Goal: Task Accomplishment & Management: Manage account settings

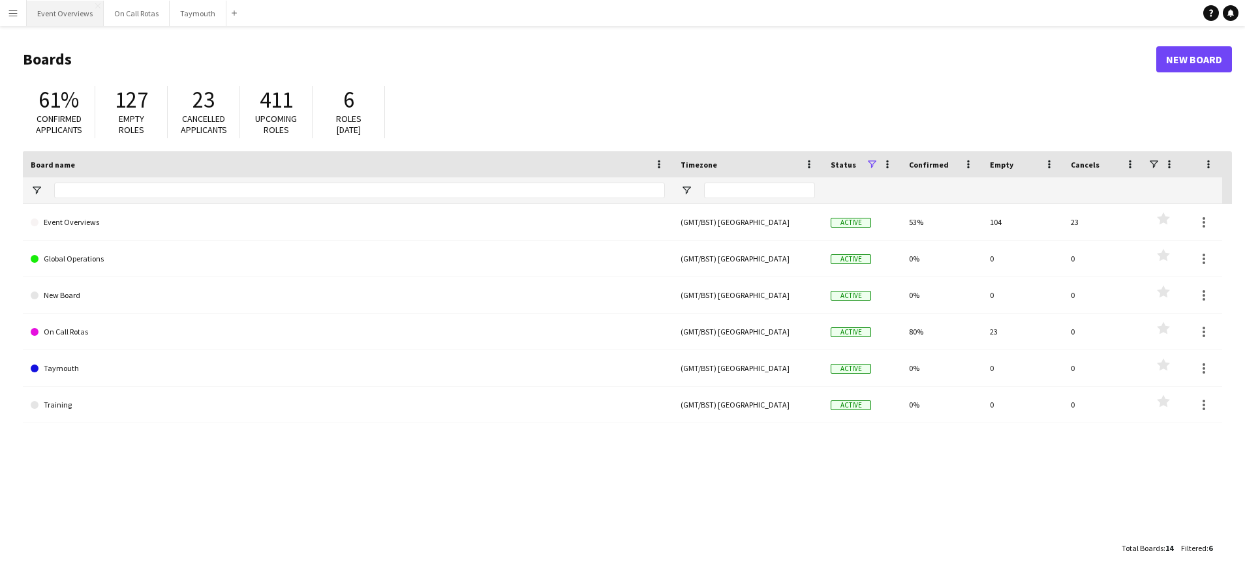
click at [50, 13] on button "Event Overviews Close" at bounding box center [65, 13] width 77 height 25
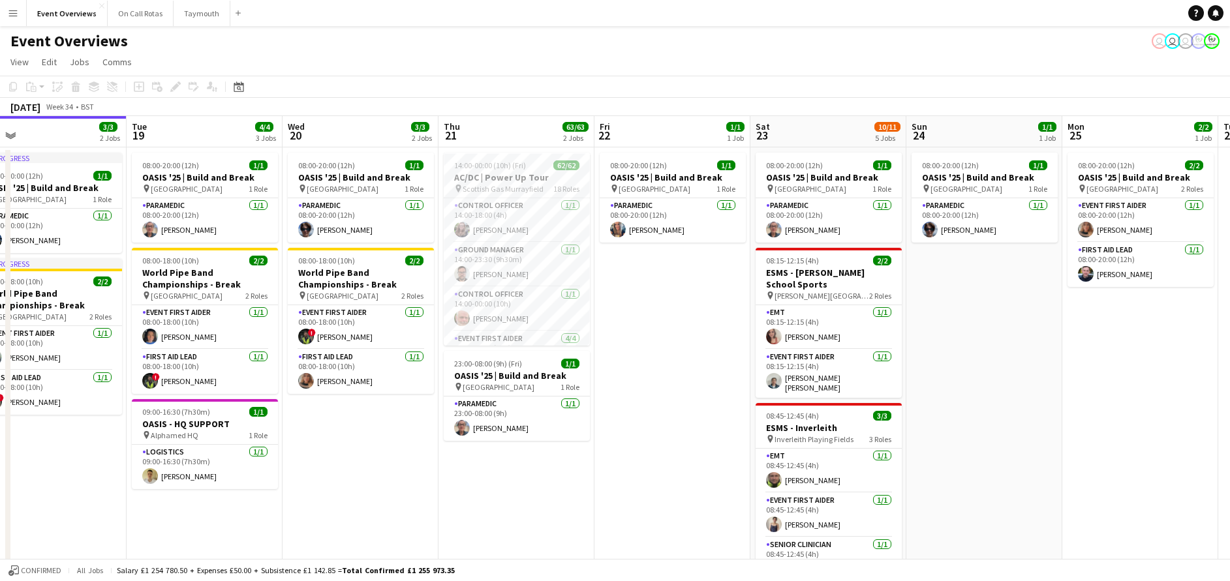
scroll to position [0, 523]
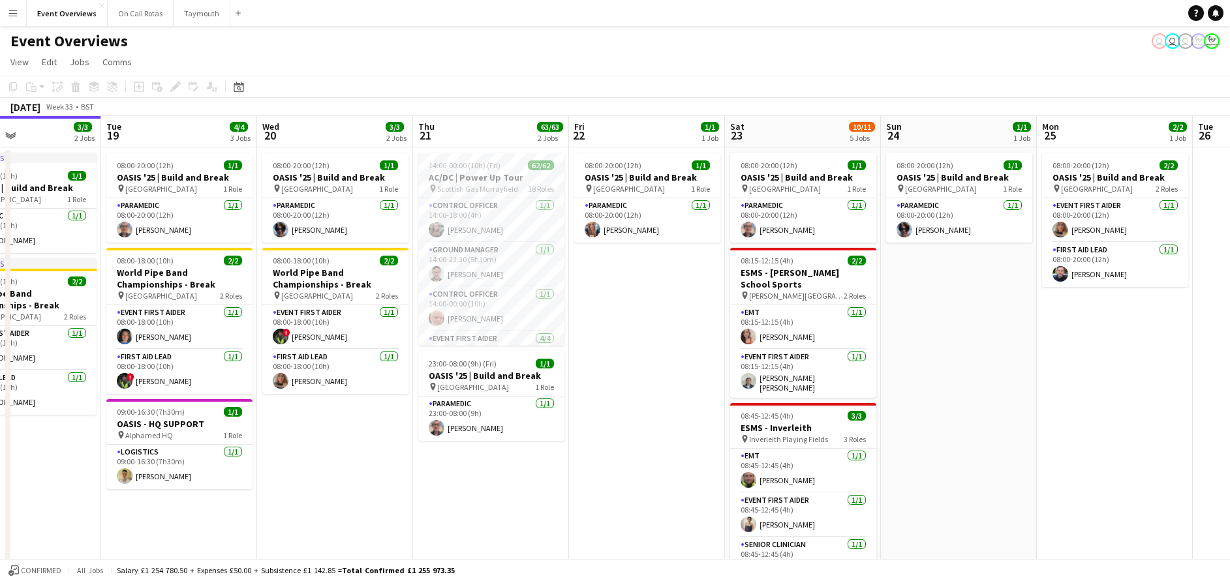
drag, startPoint x: 851, startPoint y: 418, endPoint x: 640, endPoint y: 399, distance: 211.6
click at [640, 399] on app-calendar-viewport "Fri 15 36/36 3 Jobs Sat 16 68/69 3 Jobs Sun 17 31/31 3 Jobs Mon 18 3/3 2 Jobs T…" at bounding box center [615, 529] width 1230 height 827
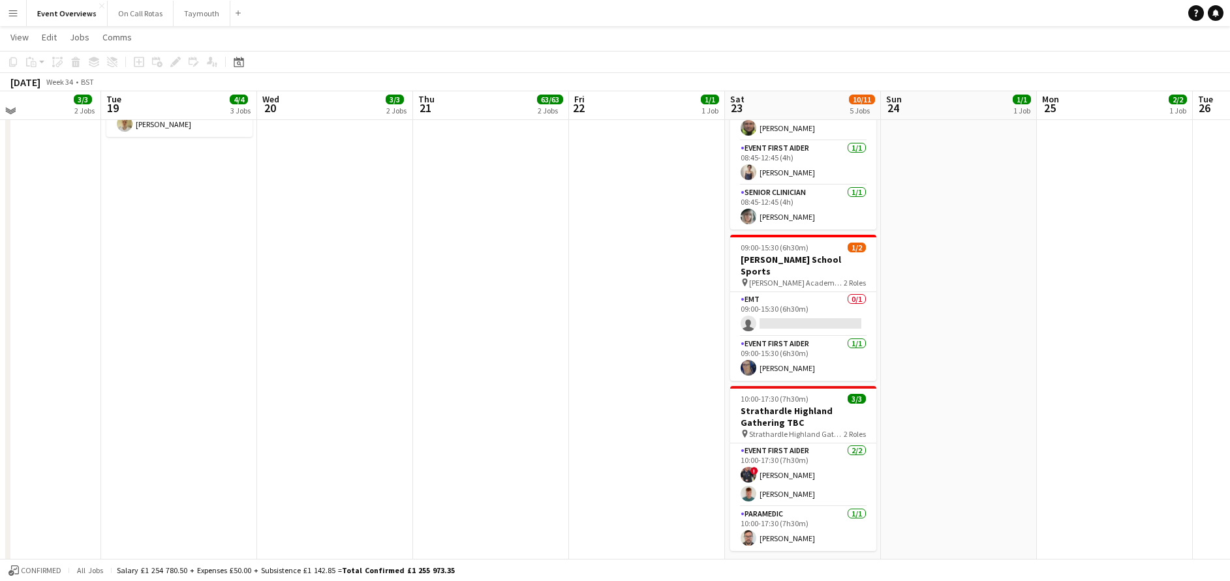
scroll to position [353, 0]
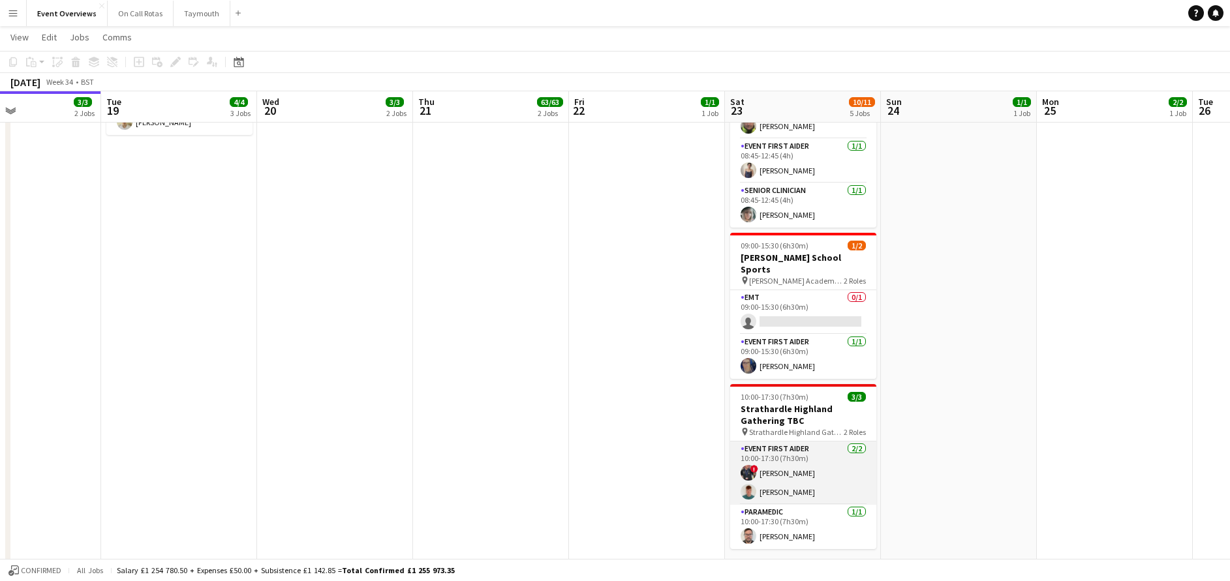
click at [772, 462] on app-card-role "Event First Aider [DATE] 10:00-17:30 (7h30m) ! [PERSON_NAME] [PERSON_NAME]" at bounding box center [803, 473] width 146 height 63
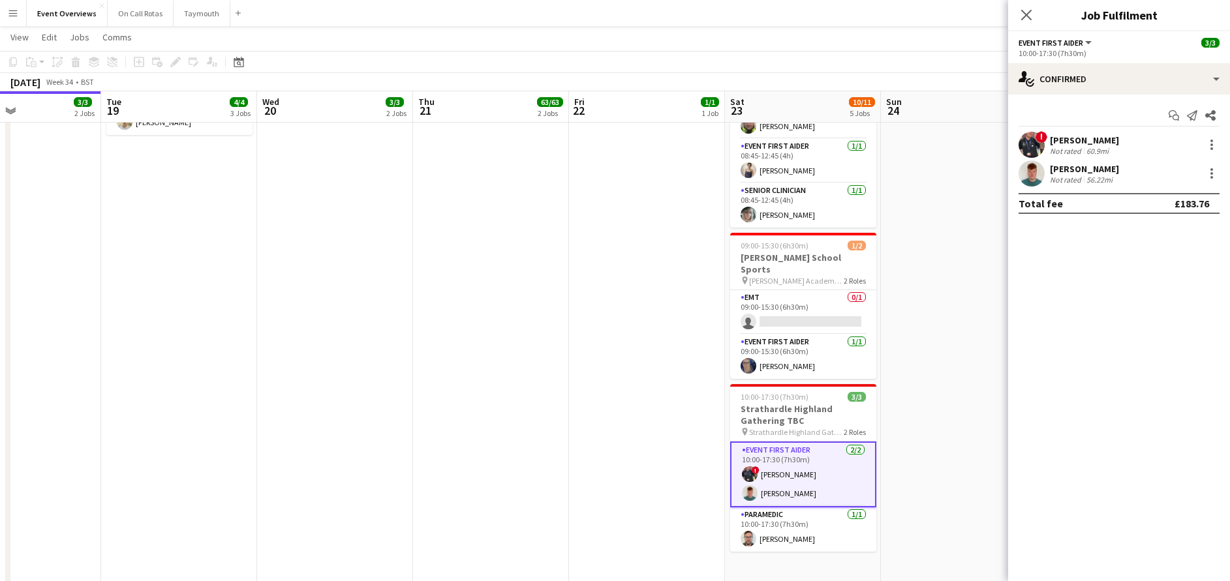
click at [1059, 172] on div "[PERSON_NAME]" at bounding box center [1084, 169] width 69 height 12
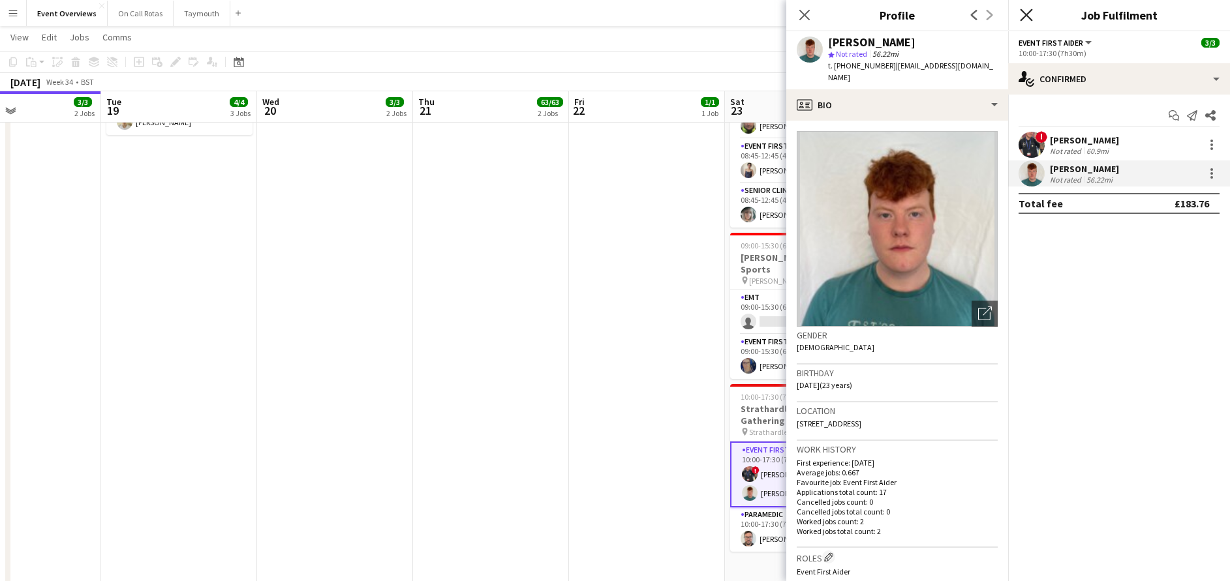
click at [1020, 16] on icon "Close pop-in" at bounding box center [1026, 14] width 12 height 12
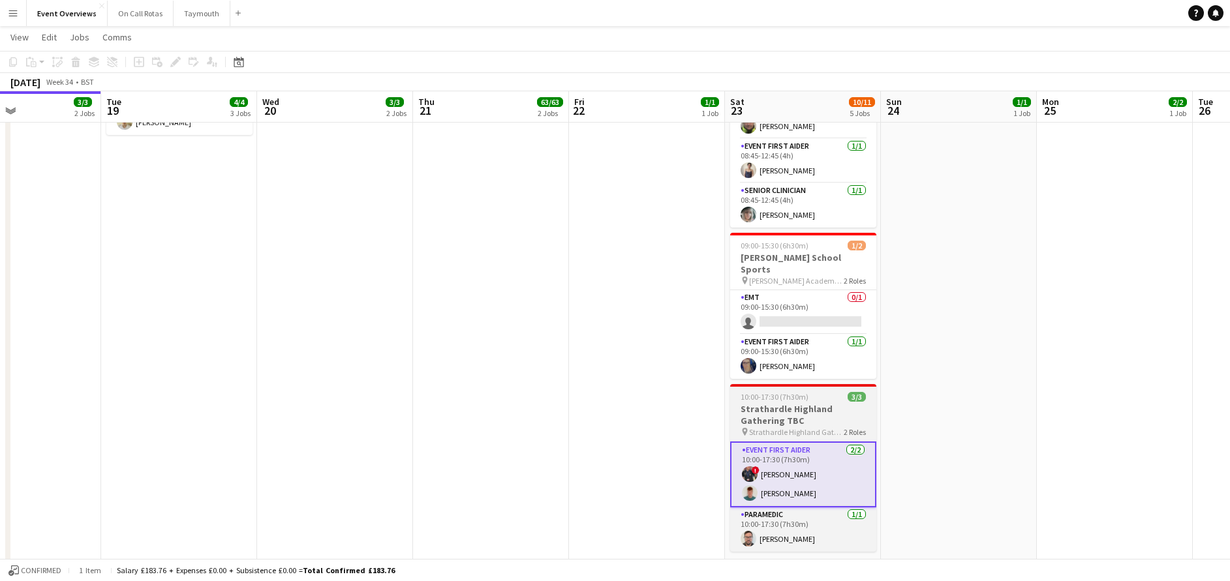
click at [789, 405] on h3 "Strathardle Highland Gathering TBC" at bounding box center [803, 414] width 146 height 23
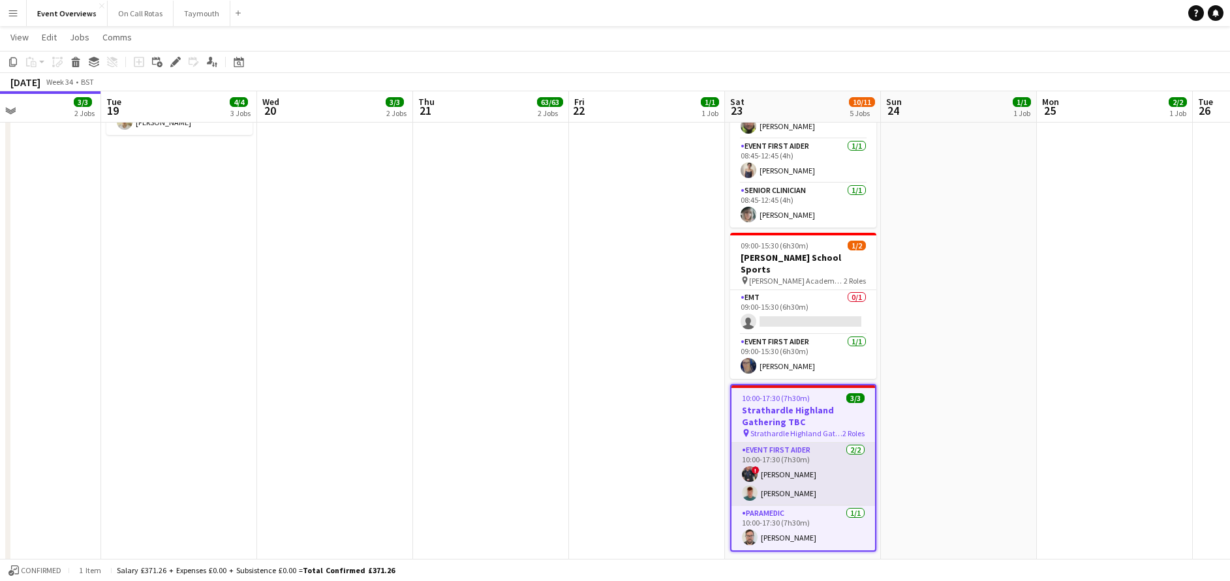
click at [789, 443] on app-card-role "Event First Aider [DATE] 10:00-17:30 (7h30m) ! [PERSON_NAME] [PERSON_NAME]" at bounding box center [803, 474] width 144 height 63
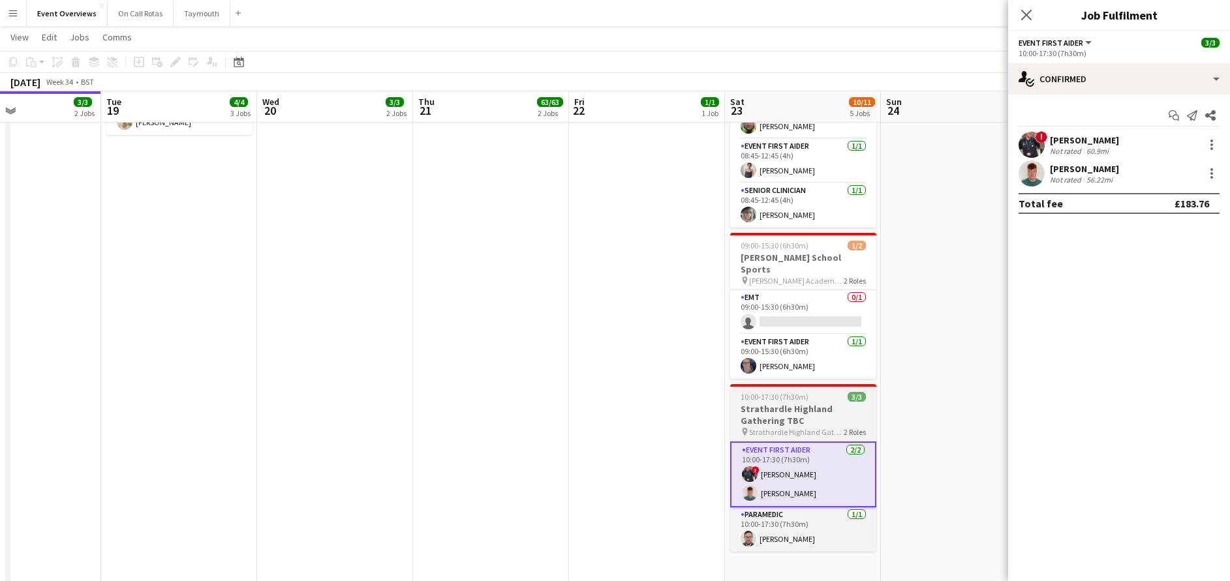
click at [794, 409] on h3 "Strathardle Highland Gathering TBC" at bounding box center [803, 414] width 146 height 23
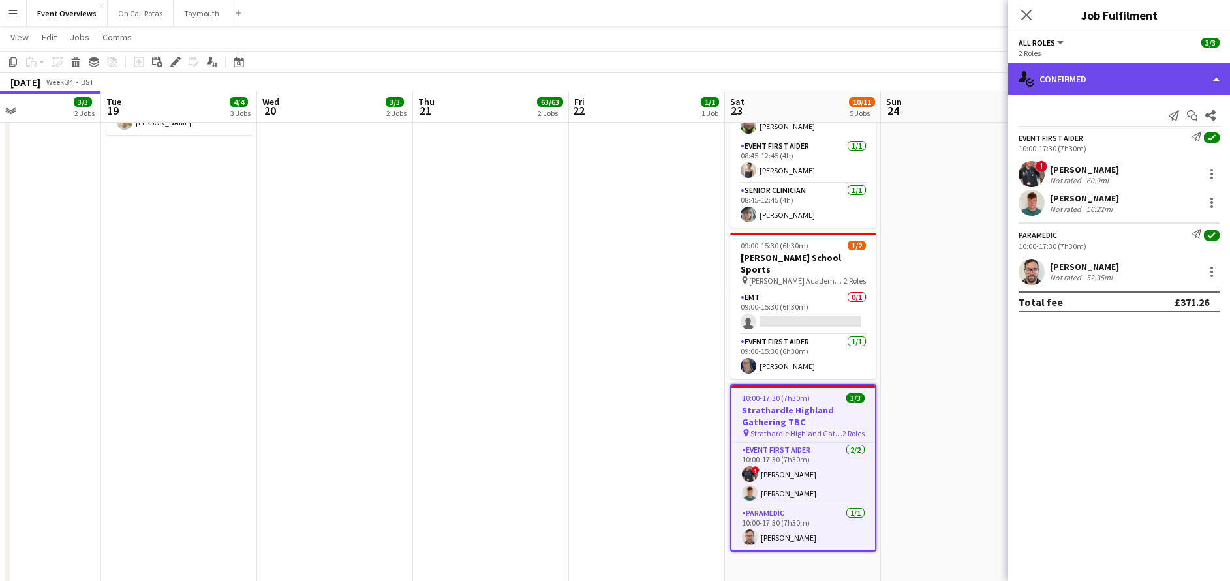
click at [1094, 88] on div "single-neutral-actions-check-2 Confirmed" at bounding box center [1119, 78] width 222 height 31
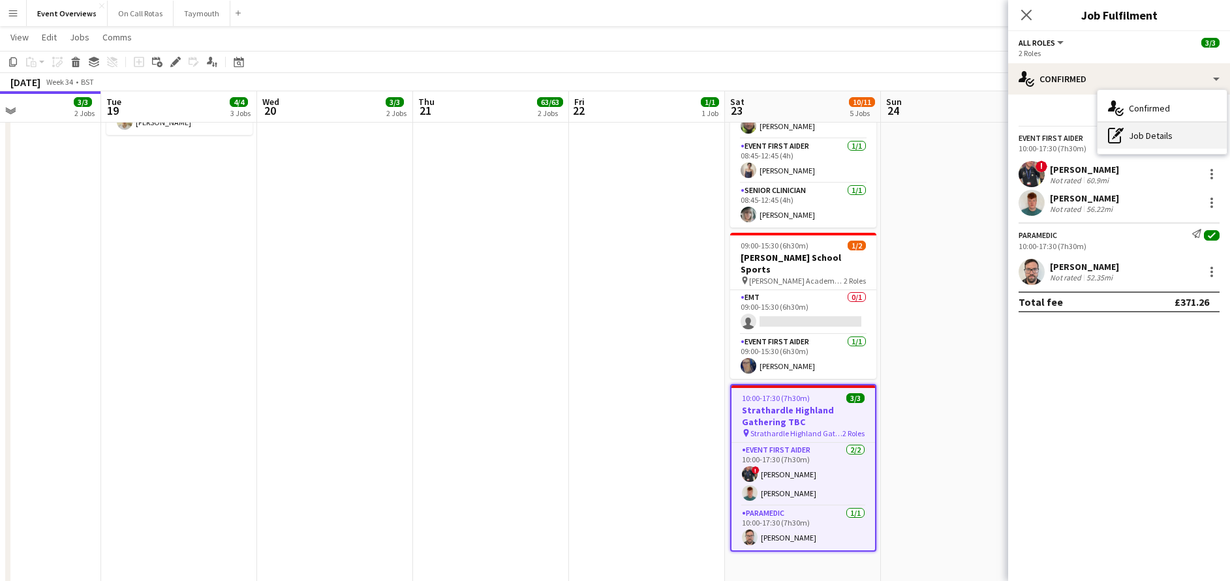
click at [1138, 135] on div "pen-write Job Details" at bounding box center [1161, 136] width 129 height 26
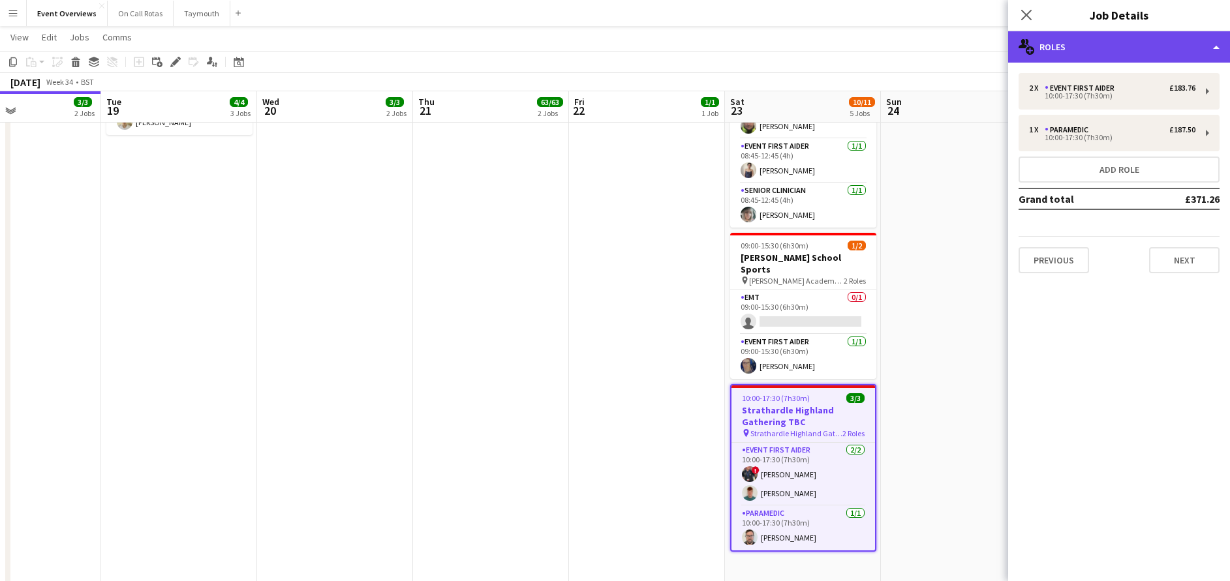
click at [1089, 46] on div "multiple-users-add Roles" at bounding box center [1119, 46] width 222 height 31
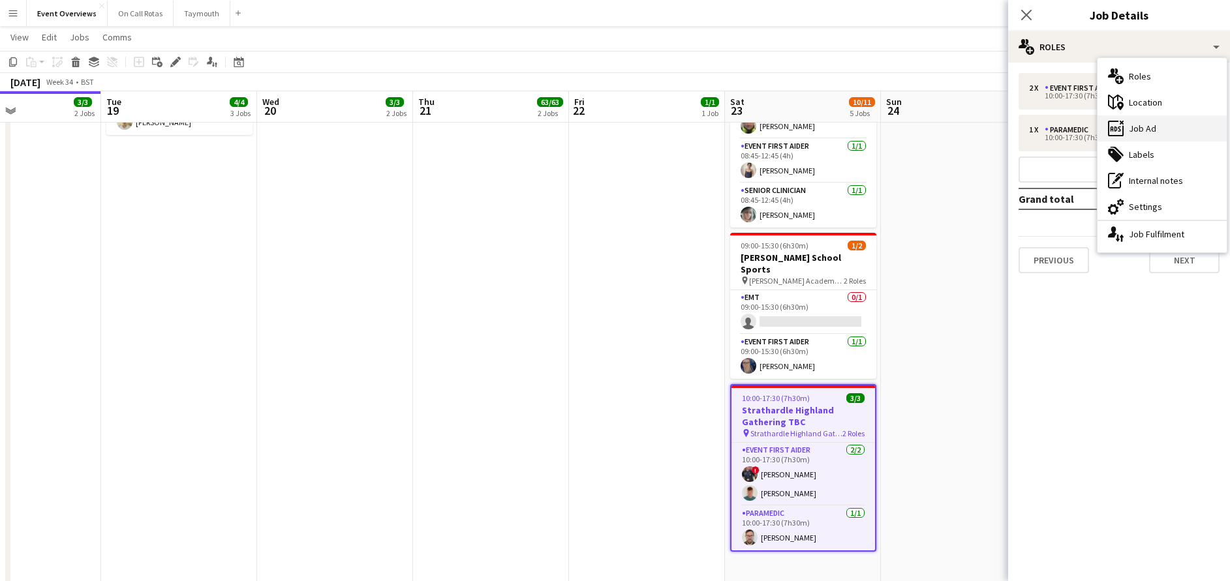
click at [1157, 132] on div "ads-window Job Ad" at bounding box center [1161, 128] width 129 height 26
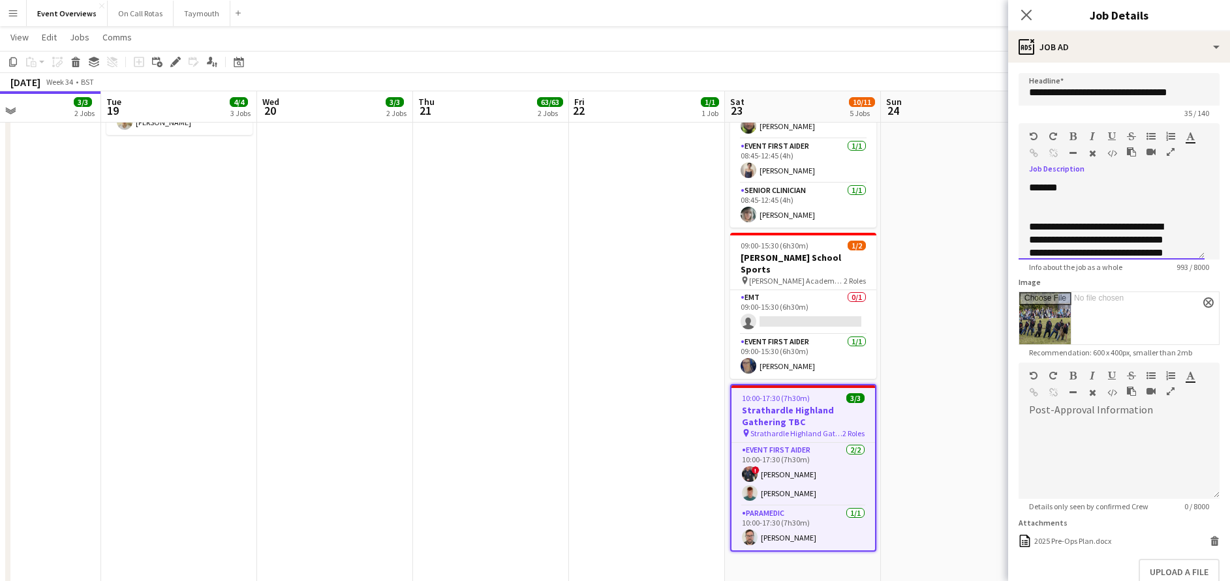
scroll to position [402, 0]
